Goal: Information Seeking & Learning: Find specific page/section

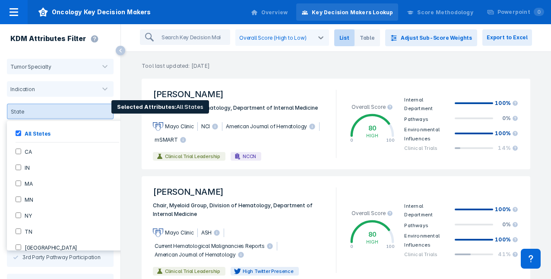
click at [65, 114] on div at bounding box center [60, 111] width 64 height 6
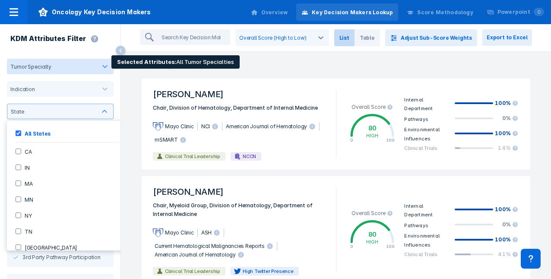
click at [88, 69] on div at bounding box center [73, 67] width 44 height 8
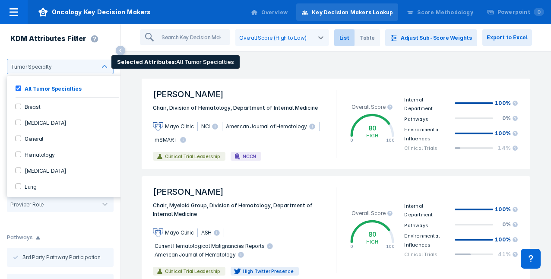
click at [16, 154] on input "Hematology" at bounding box center [19, 154] width 6 height 6
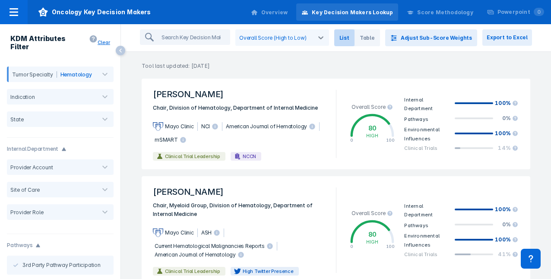
click at [44, 49] on div "KDM Attributes Filter" at bounding box center [49, 43] width 98 height 39
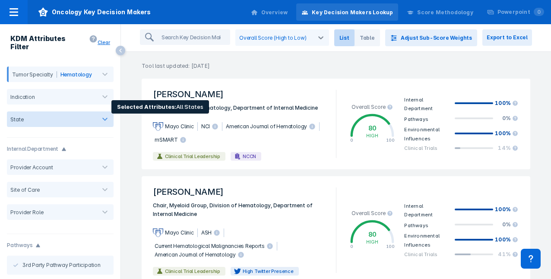
click at [69, 117] on div "State" at bounding box center [60, 119] width 107 height 16
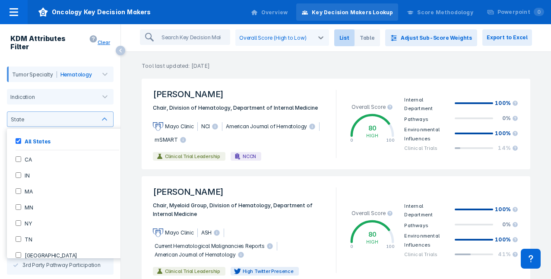
click at [12, 47] on div "KDM Attributes Filter" at bounding box center [49, 43] width 98 height 39
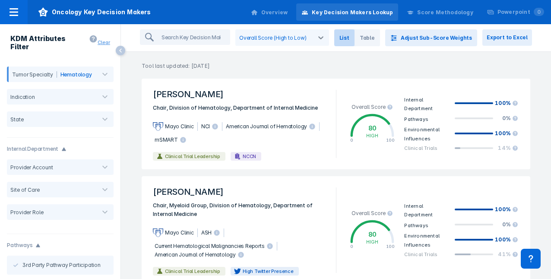
click at [104, 41] on button "Clear" at bounding box center [106, 42] width 16 height 9
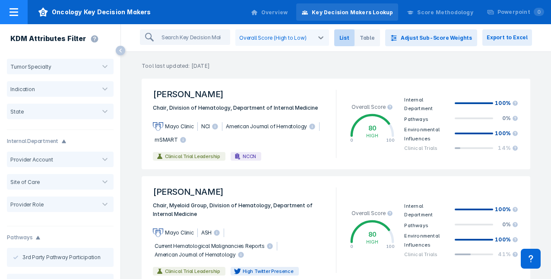
click at [13, 12] on icon at bounding box center [13, 12] width 9 height 8
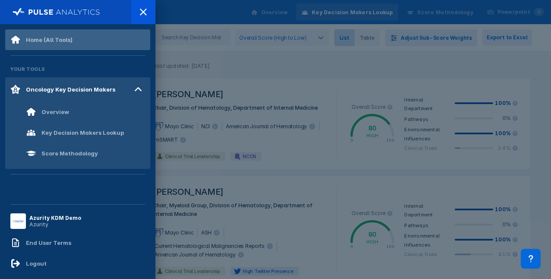
click at [44, 37] on div "Home (All Tools)" at bounding box center [49, 39] width 47 height 7
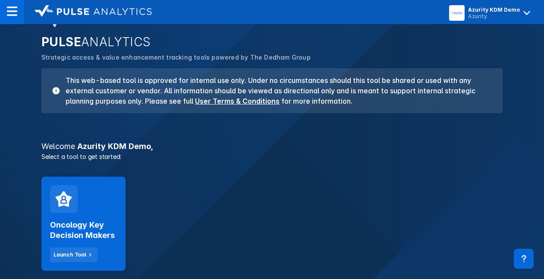
scroll to position [129, 0]
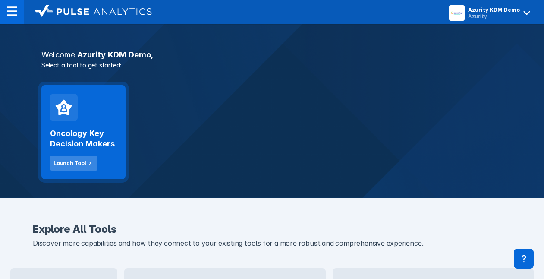
click at [69, 161] on div "Launch Tool" at bounding box center [70, 163] width 33 height 8
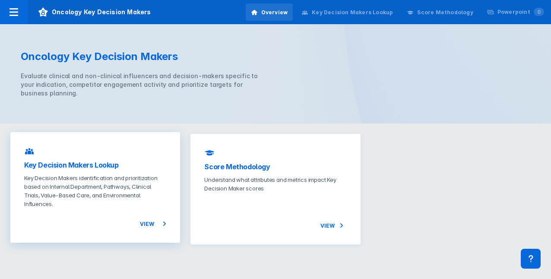
click at [149, 222] on span "View" at bounding box center [153, 223] width 26 height 10
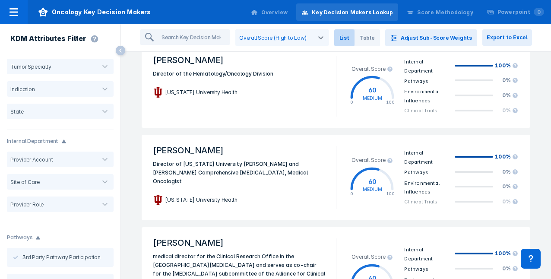
scroll to position [1705, 0]
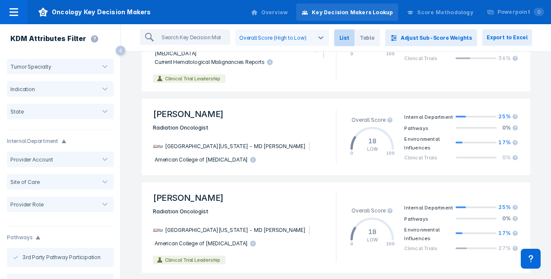
scroll to position [1580, 0]
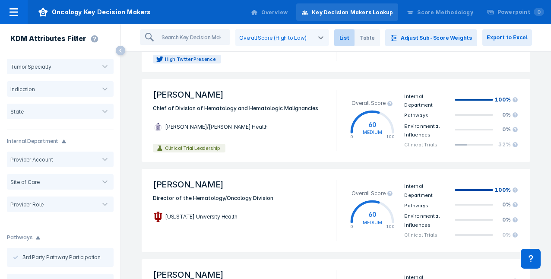
scroll to position [18, 0]
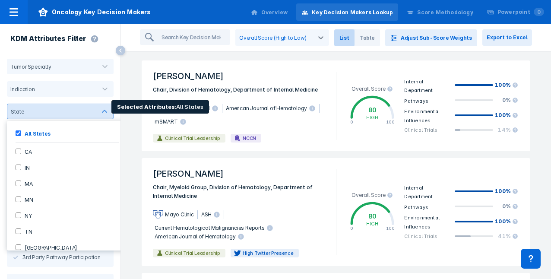
click at [76, 113] on div at bounding box center [60, 111] width 64 height 6
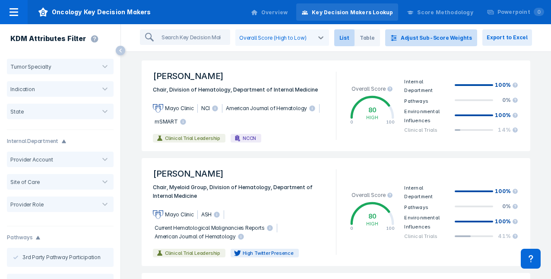
click at [447, 38] on button "Adjust Sub-Score Weights" at bounding box center [431, 37] width 92 height 17
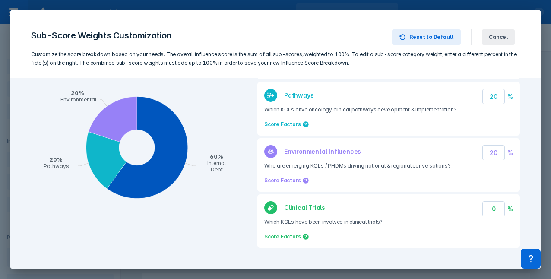
scroll to position [0, 0]
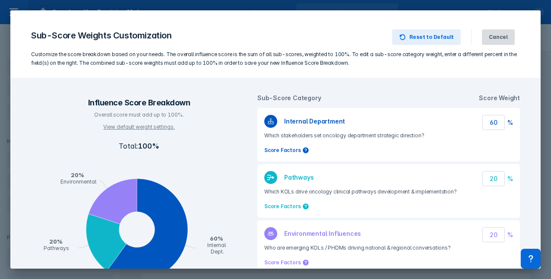
click at [498, 35] on span "Cancel" at bounding box center [497, 37] width 19 height 8
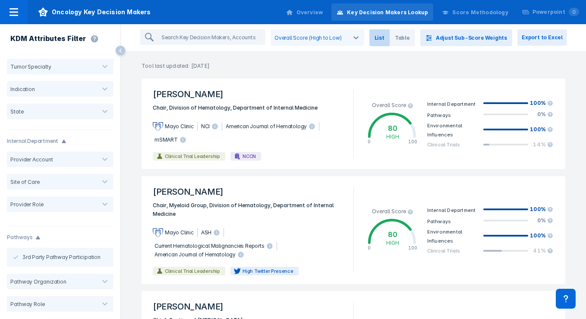
click at [390, 38] on span "List" at bounding box center [379, 37] width 20 height 17
click at [208, 94] on span "[PERSON_NAME]" at bounding box center [248, 94] width 201 height 19
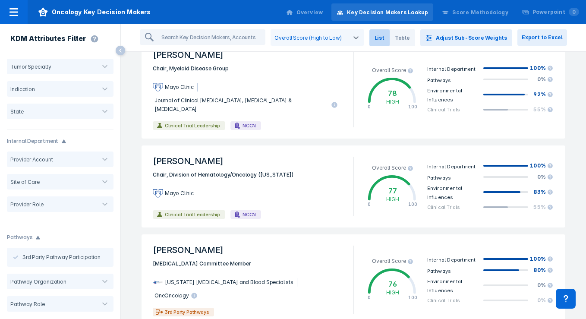
scroll to position [475, 0]
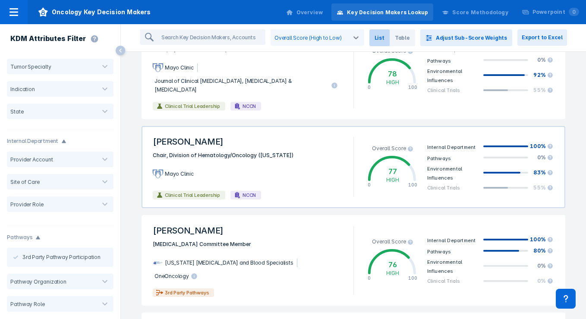
click at [327, 160] on div "Mayo Clinic" at bounding box center [248, 174] width 201 height 28
